Goal: Task Accomplishment & Management: Manage account settings

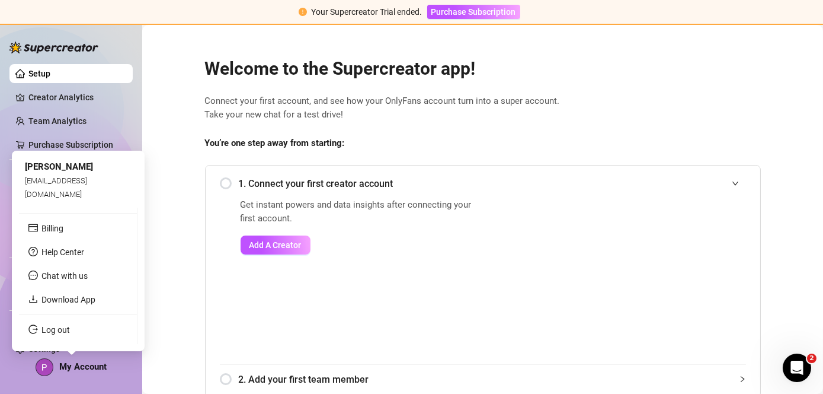
click at [78, 370] on span "My Account" at bounding box center [82, 366] width 47 height 11
click at [59, 329] on link "Log out" at bounding box center [56, 329] width 28 height 9
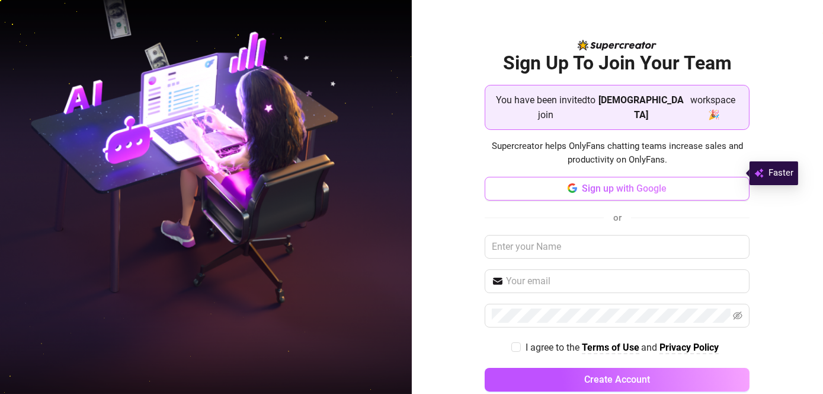
click at [608, 183] on span "Sign up with Google" at bounding box center [624, 188] width 85 height 11
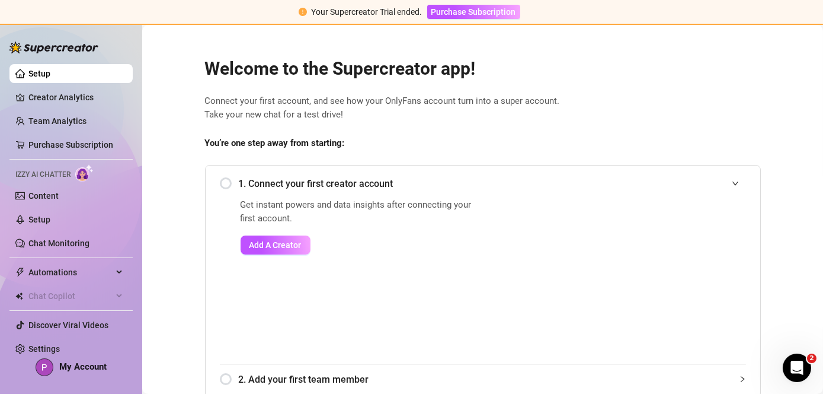
scroll to position [212, 0]
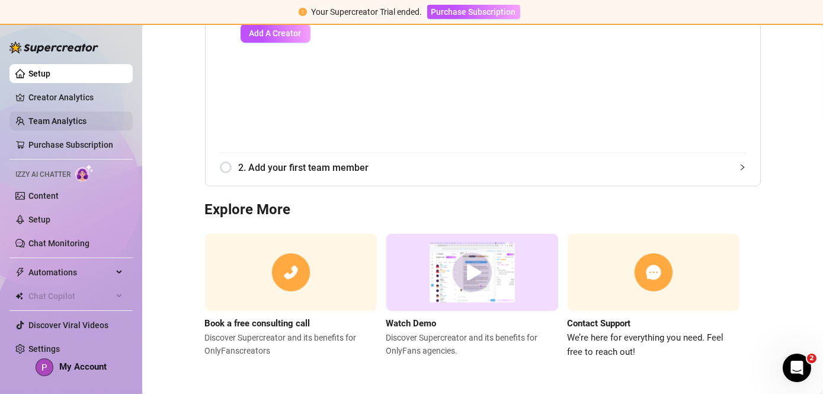
click at [69, 123] on link "Team Analytics" at bounding box center [57, 120] width 58 height 9
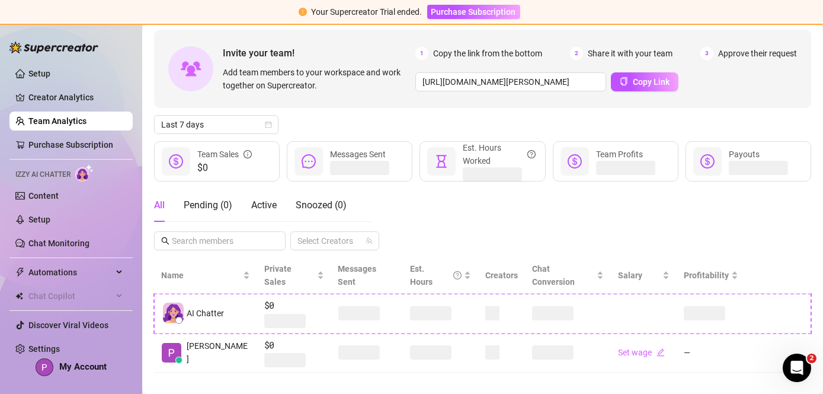
scroll to position [46, 0]
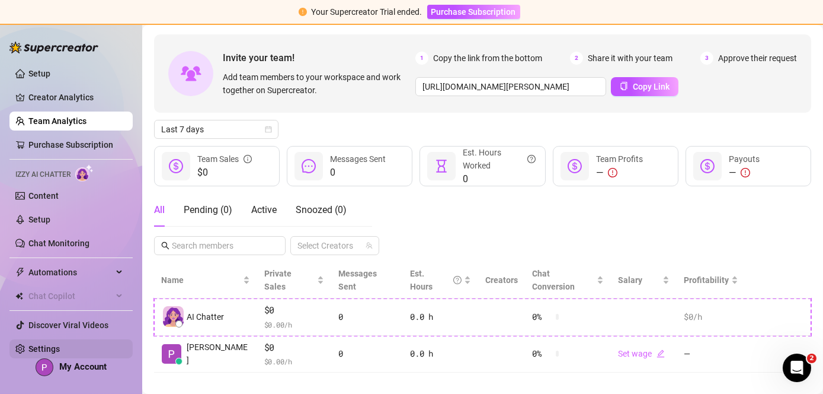
click at [60, 353] on link "Settings" at bounding box center [43, 348] width 31 height 9
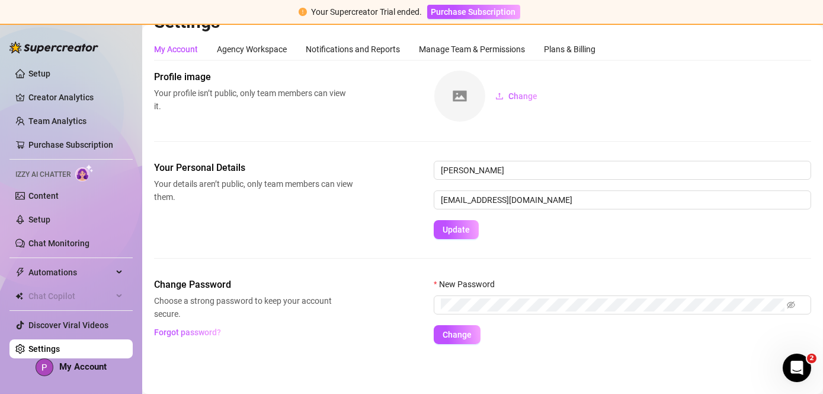
scroll to position [22, 0]
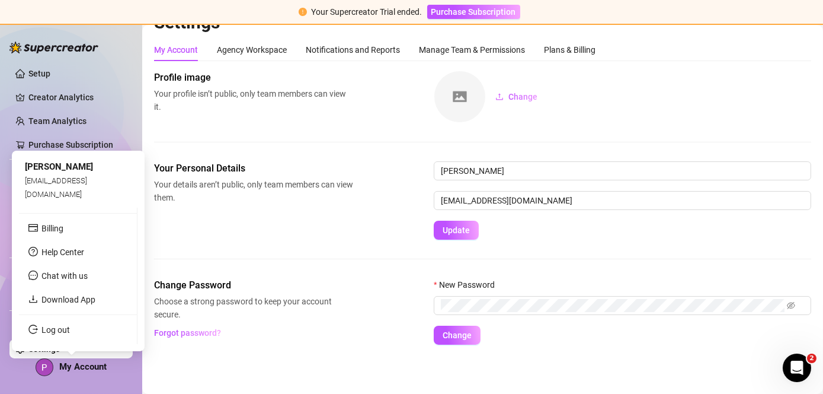
click at [92, 367] on span "My Account" at bounding box center [82, 366] width 47 height 11
click at [74, 371] on div "My Account" at bounding box center [71, 367] width 71 height 18
click at [70, 325] on link "Log out" at bounding box center [56, 329] width 28 height 9
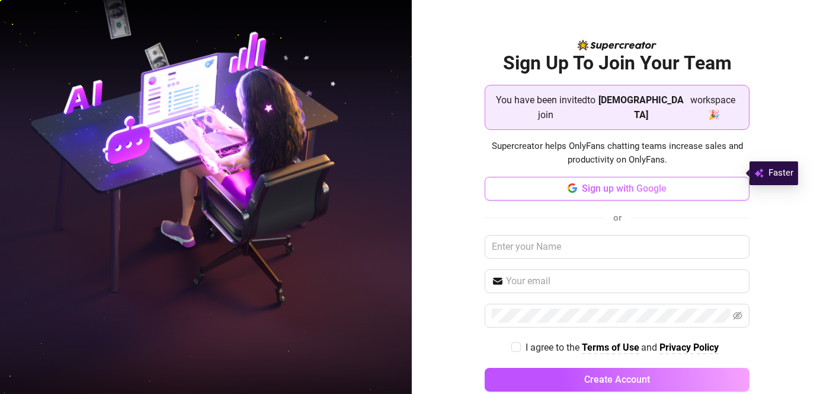
click at [600, 183] on span "Sign up with Google" at bounding box center [624, 188] width 85 height 11
